Goal: Download file/media

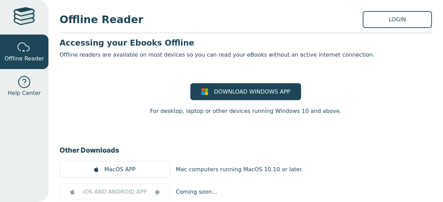
click at [30, 10] on div at bounding box center [23, 17] width 21 height 20
click at [24, 46] on div at bounding box center [24, 48] width 14 height 14
click at [21, 21] on div at bounding box center [23, 17] width 21 height 20
click at [16, 43] on link "Offline Reader" at bounding box center [24, 52] width 48 height 35
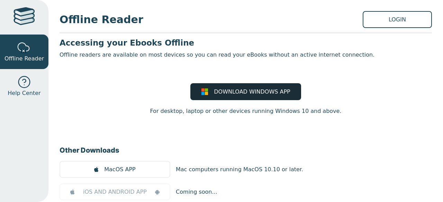
click at [241, 100] on link "DOWNLOAD WINDOWS APP" at bounding box center [245, 91] width 111 height 17
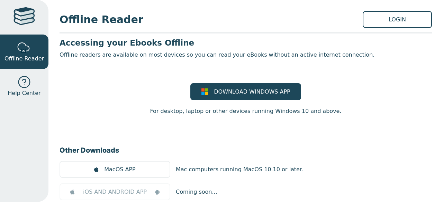
click at [10, 6] on link at bounding box center [24, 17] width 48 height 35
click at [36, 18] on link at bounding box center [24, 17] width 48 height 35
click at [375, 16] on link "LOGIN" at bounding box center [397, 19] width 69 height 17
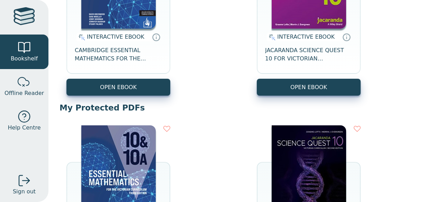
scroll to position [170, 0]
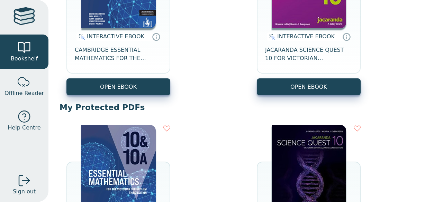
click at [132, 137] on img at bounding box center [118, 177] width 74 height 104
